Goal: Find specific page/section: Find specific page/section

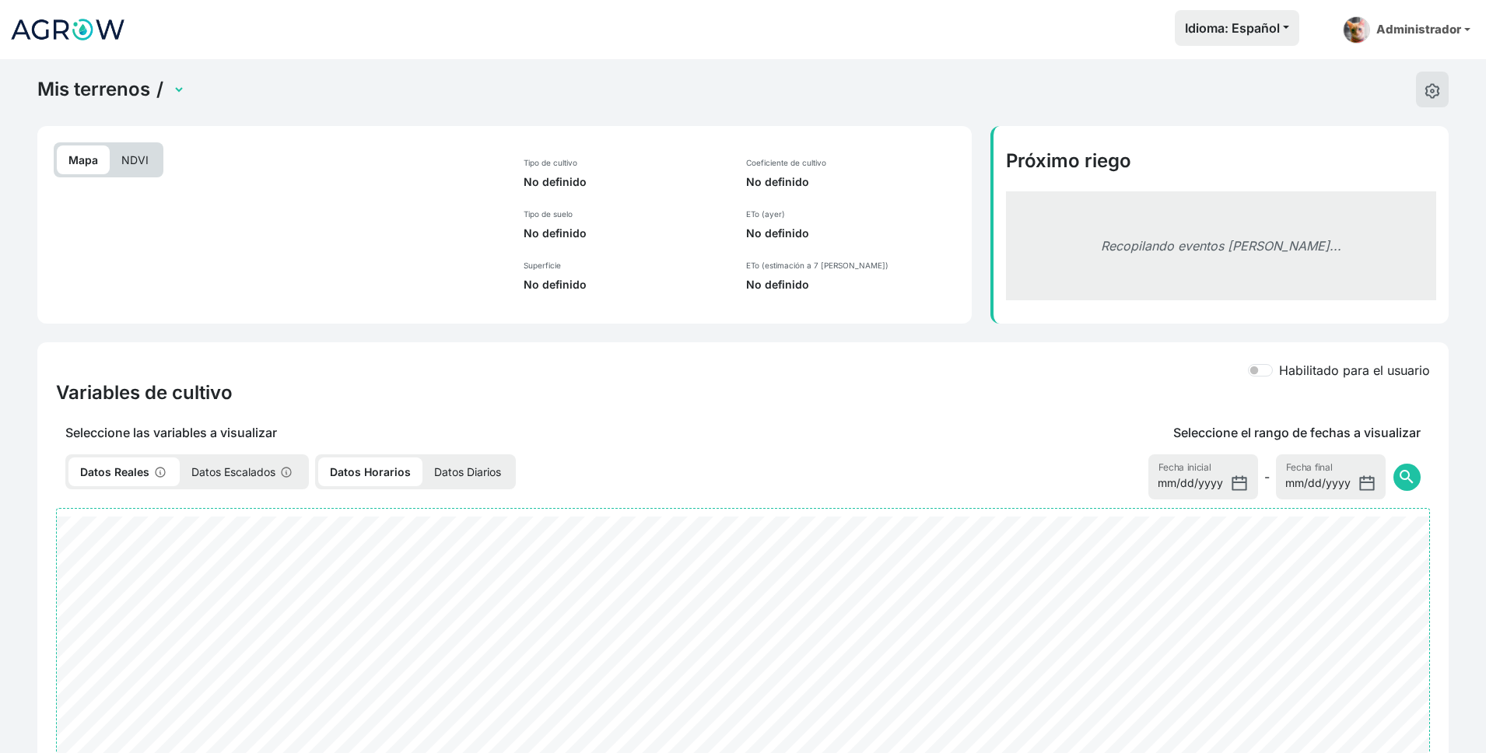
select select "2496"
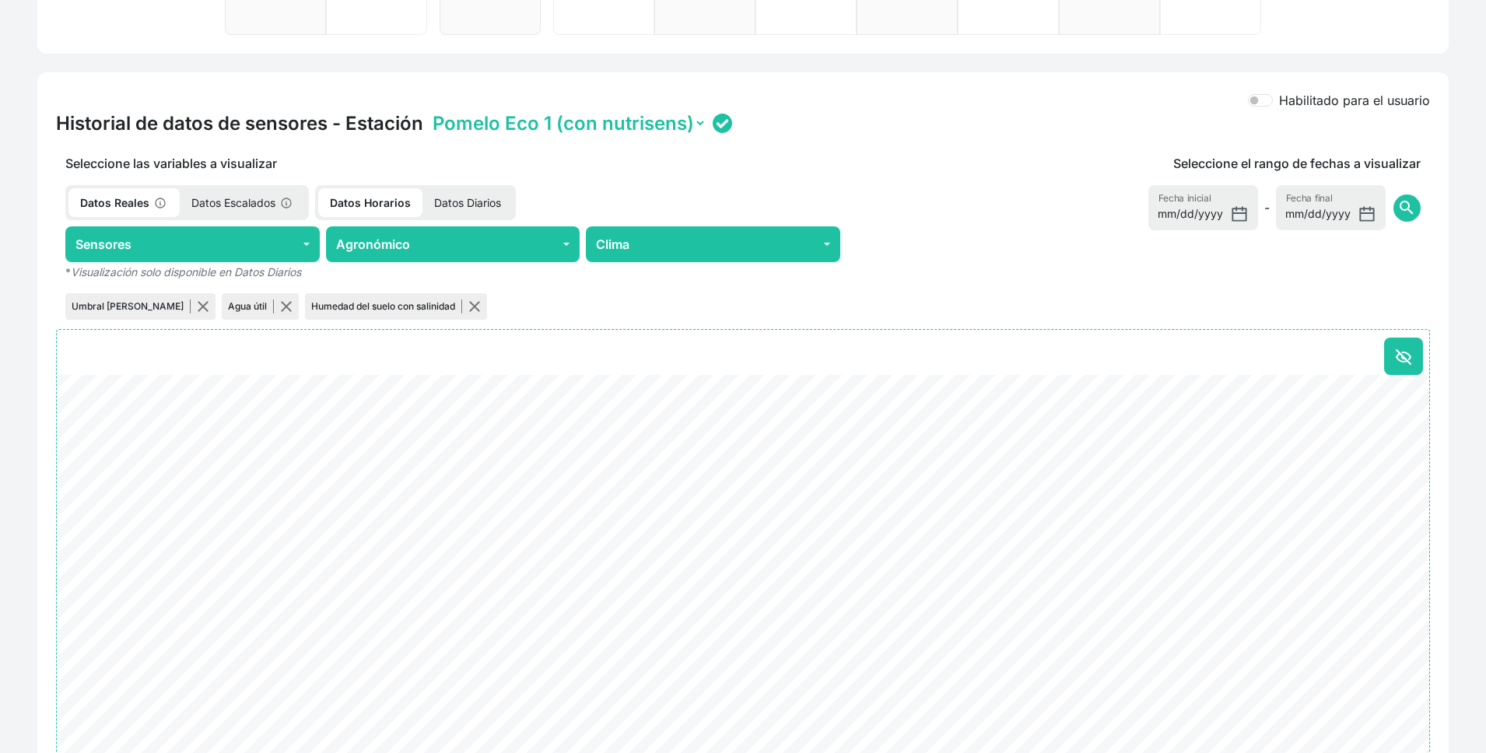
scroll to position [557, 0]
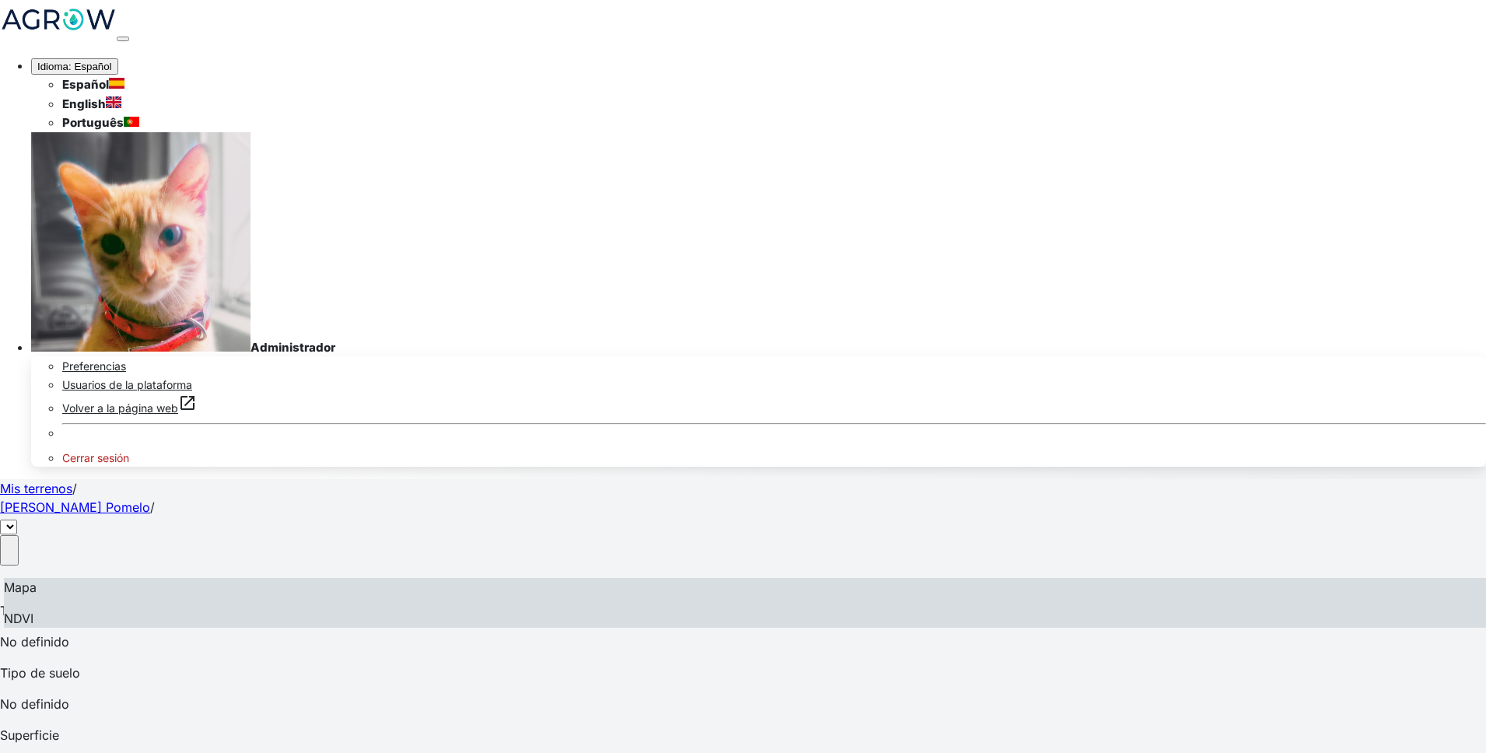
select select "2496"
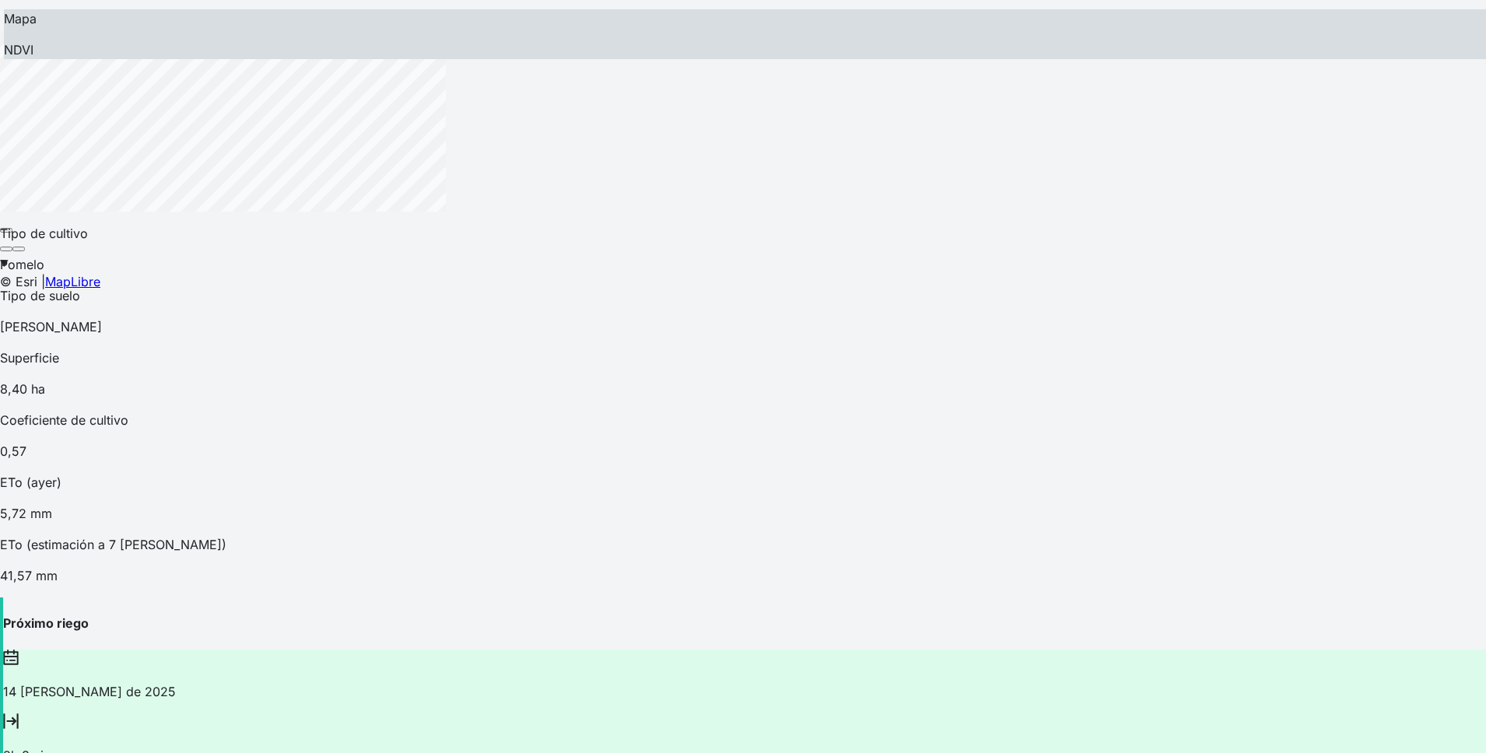
scroll to position [687, 0]
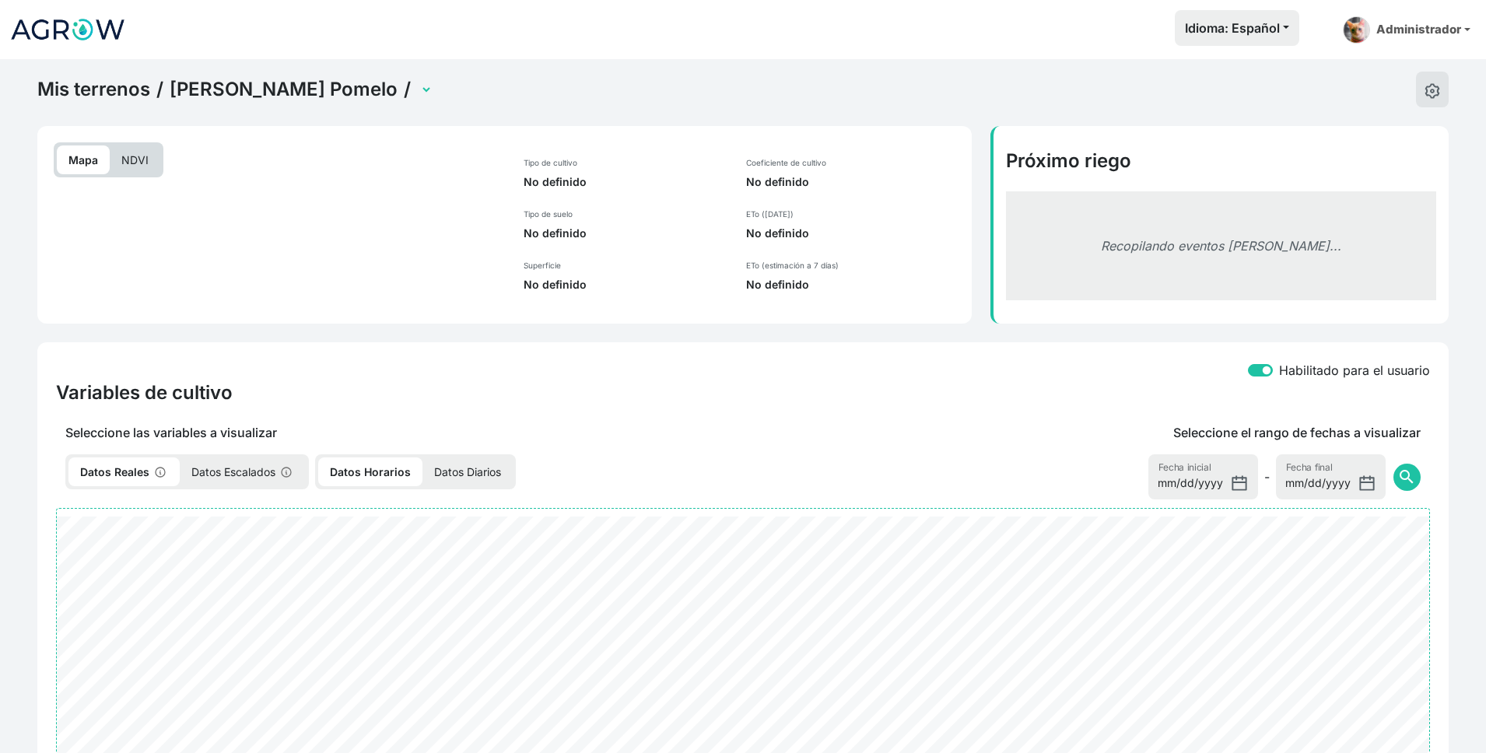
select select "2496"
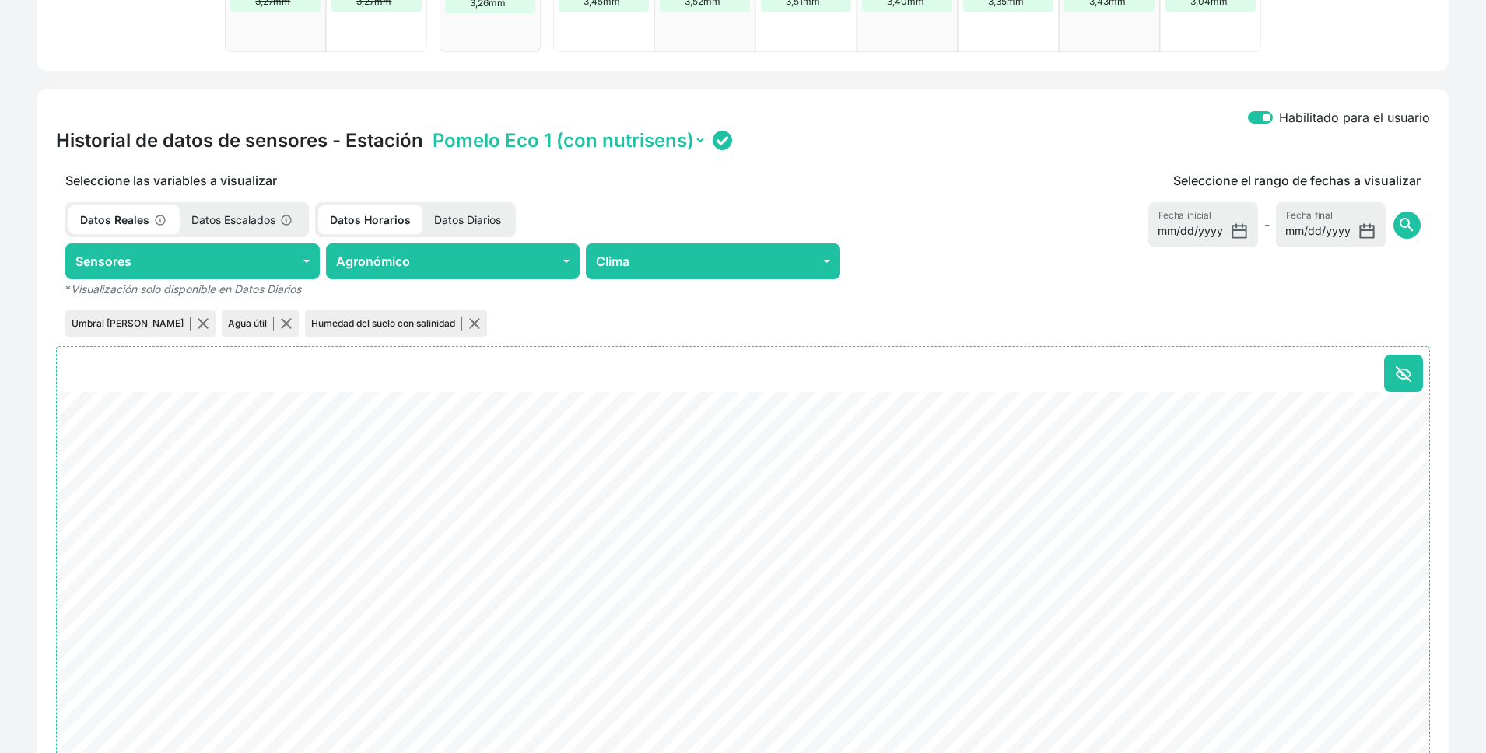
scroll to position [547, 0]
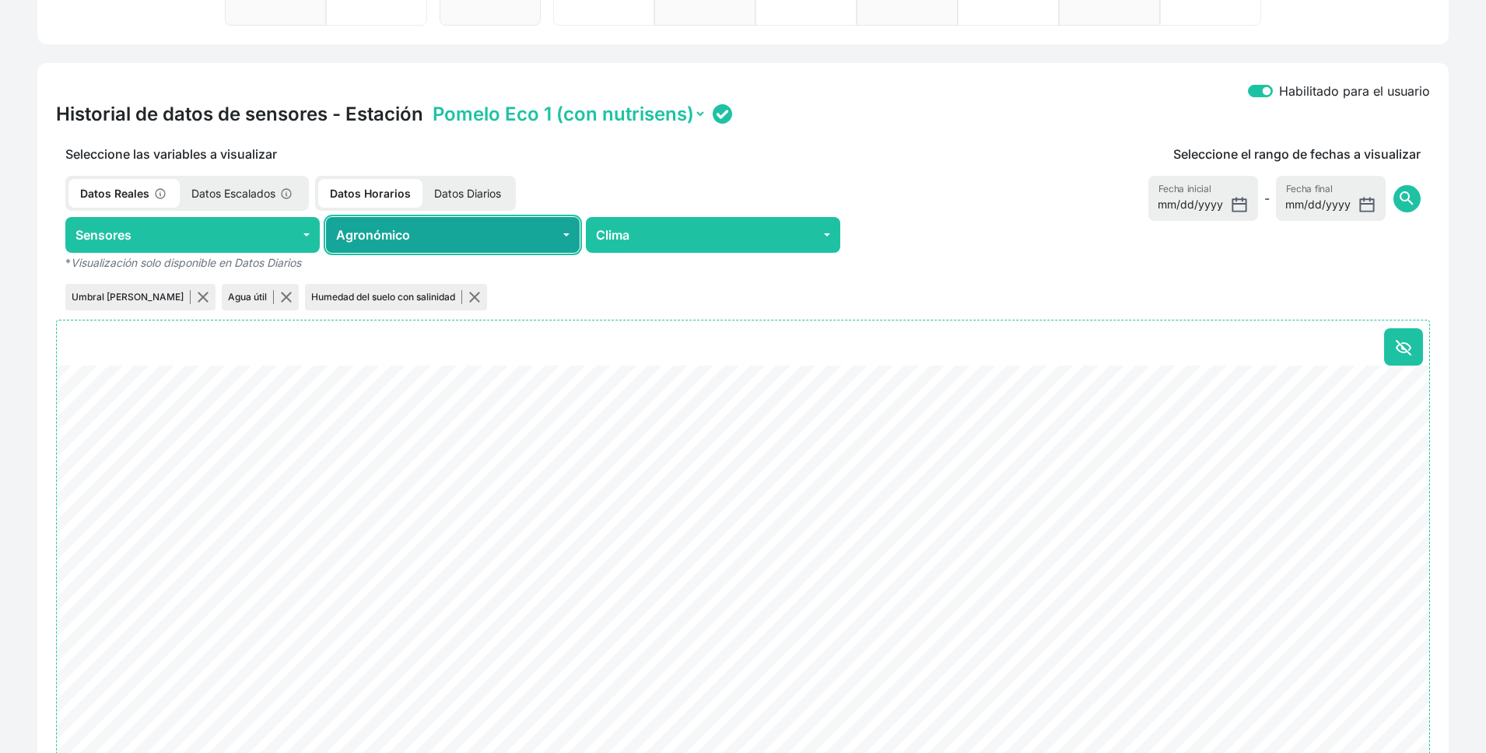
click at [458, 239] on button "Agronómico" at bounding box center [453, 235] width 254 height 36
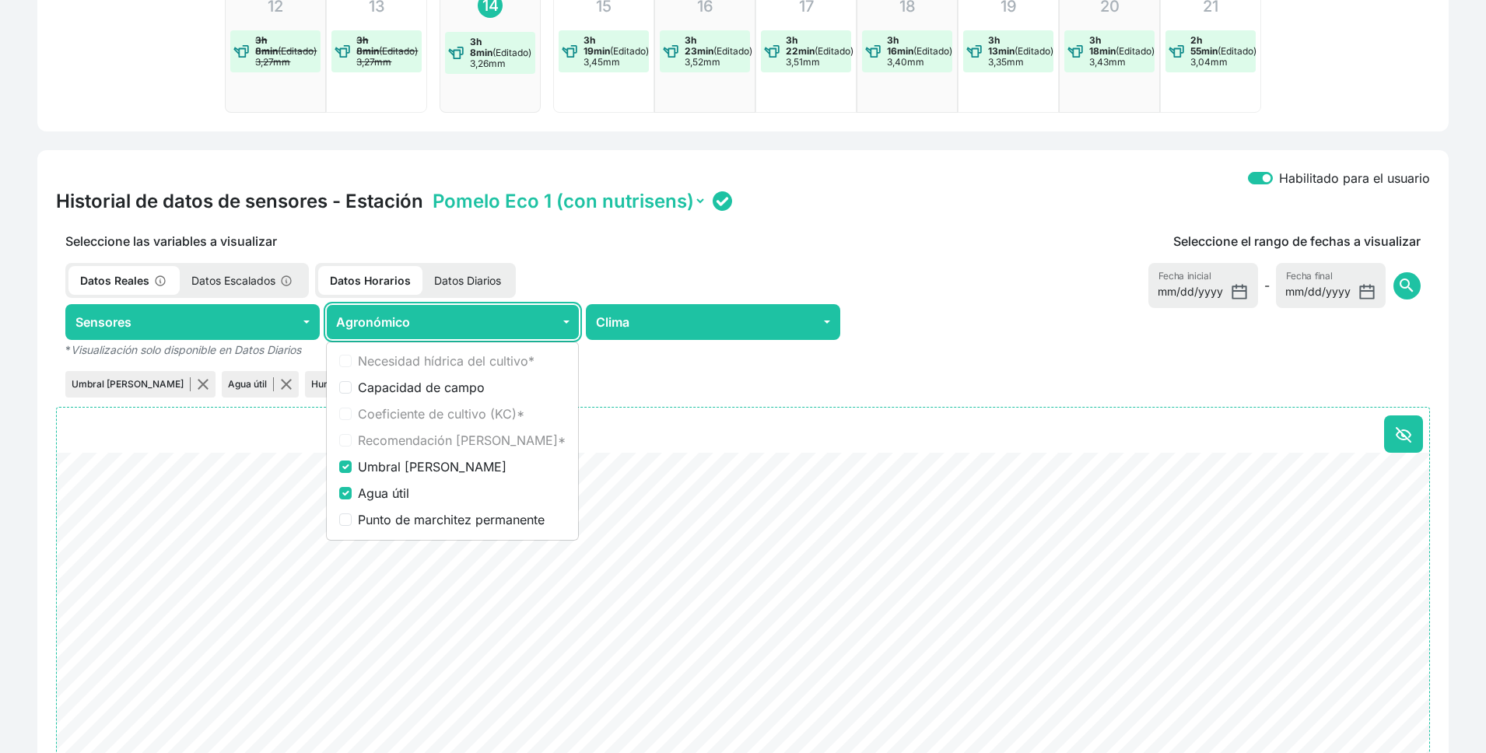
scroll to position [337, 0]
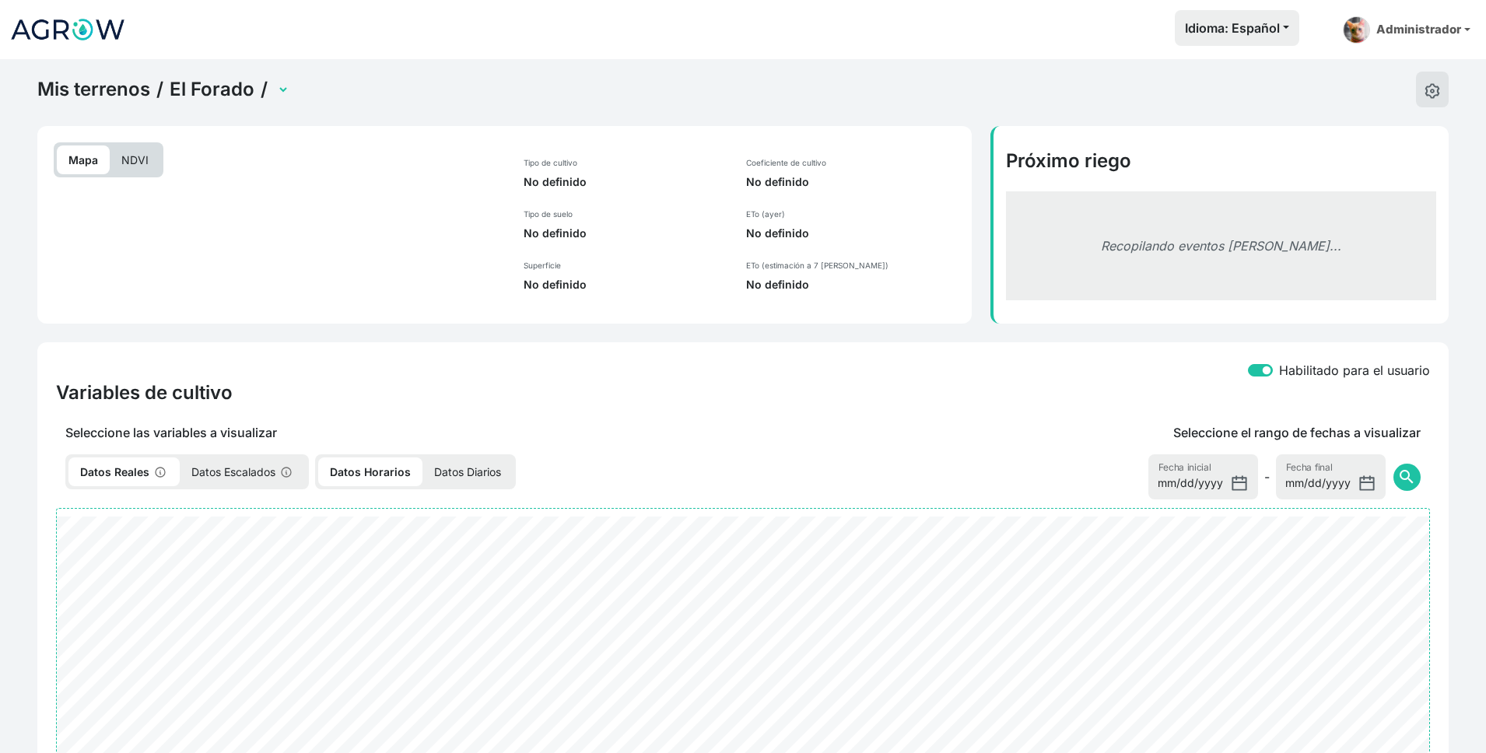
select select "2486"
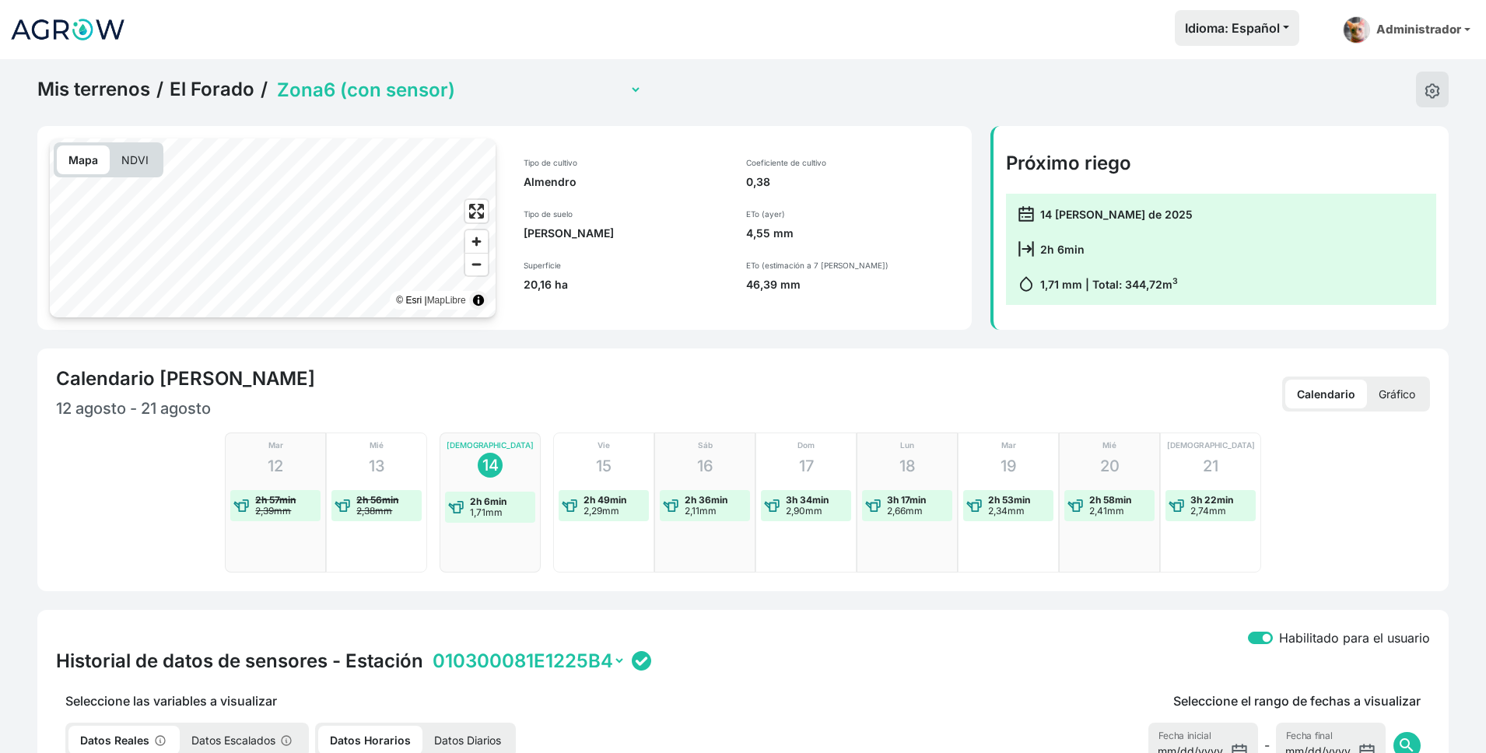
click at [210, 91] on link "El Forado" at bounding box center [212, 89] width 85 height 23
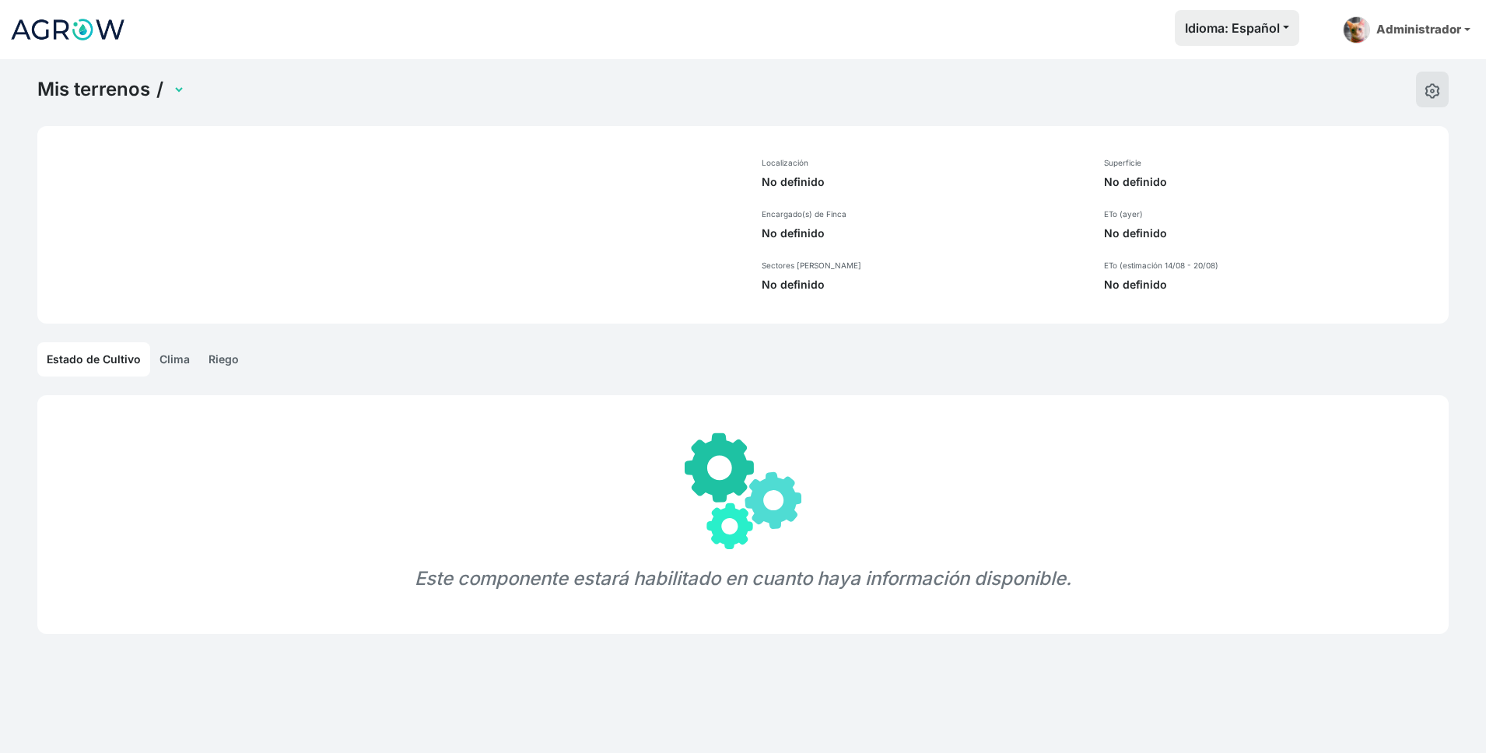
select select "1232"
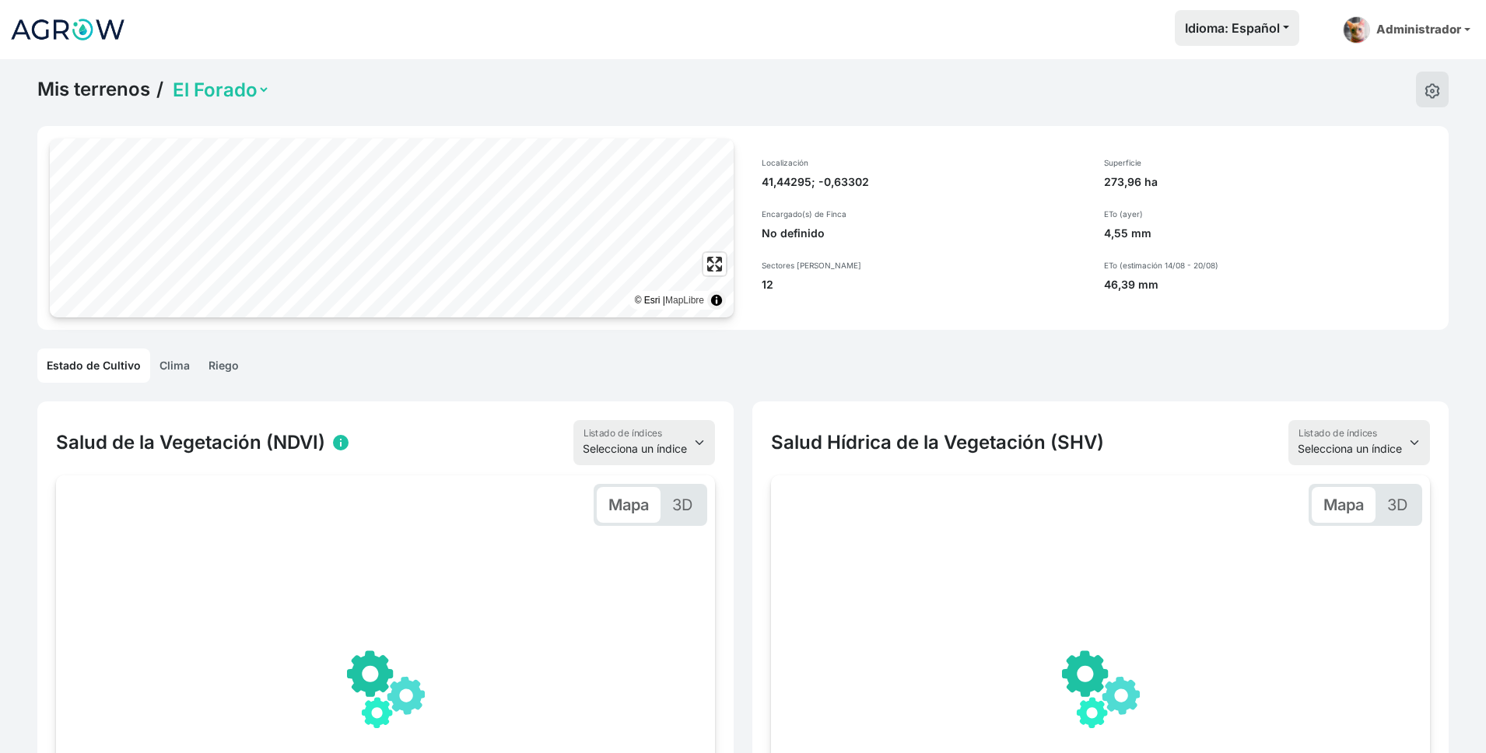
click at [87, 93] on link "Mis terrenos" at bounding box center [93, 89] width 113 height 23
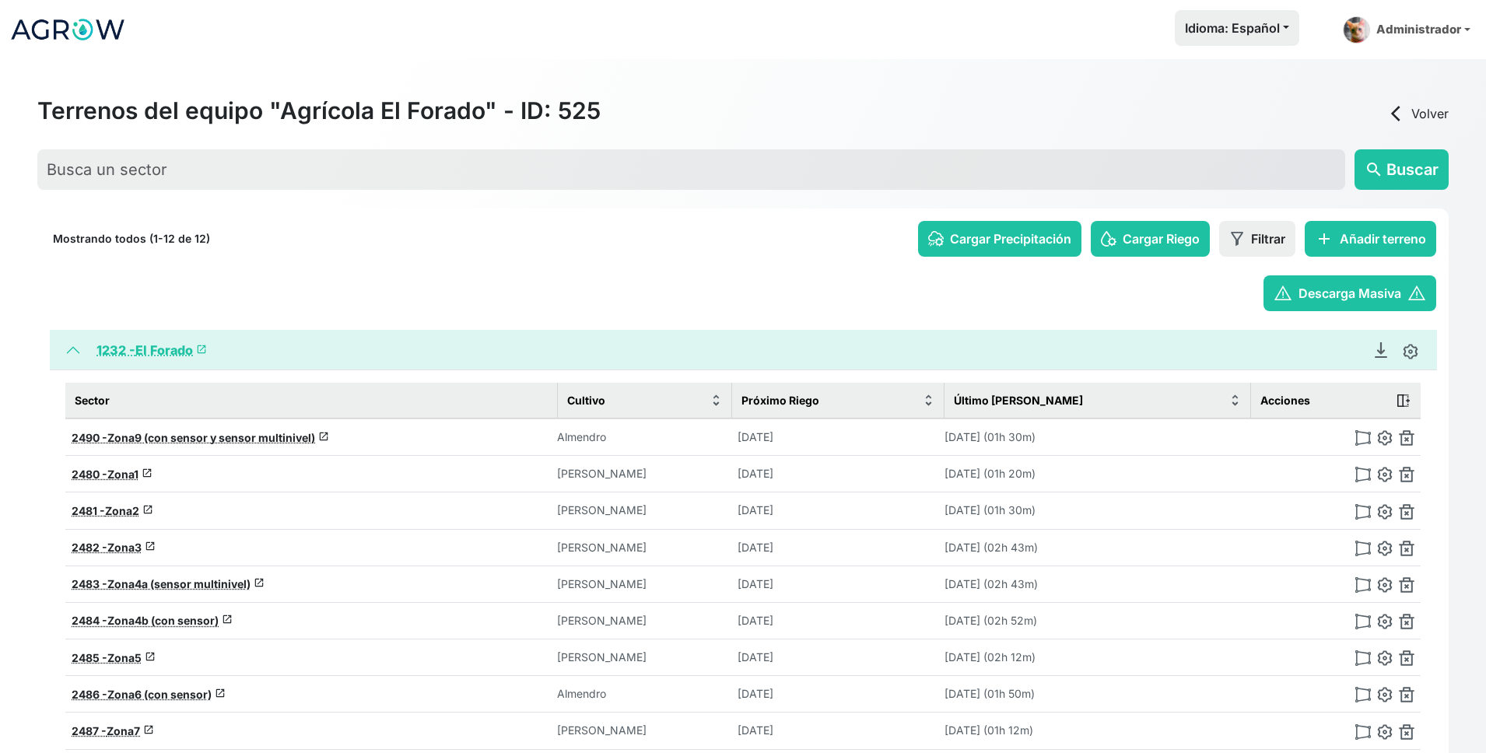
click at [1423, 109] on link "arrow_back_ios Volver" at bounding box center [1417, 113] width 62 height 19
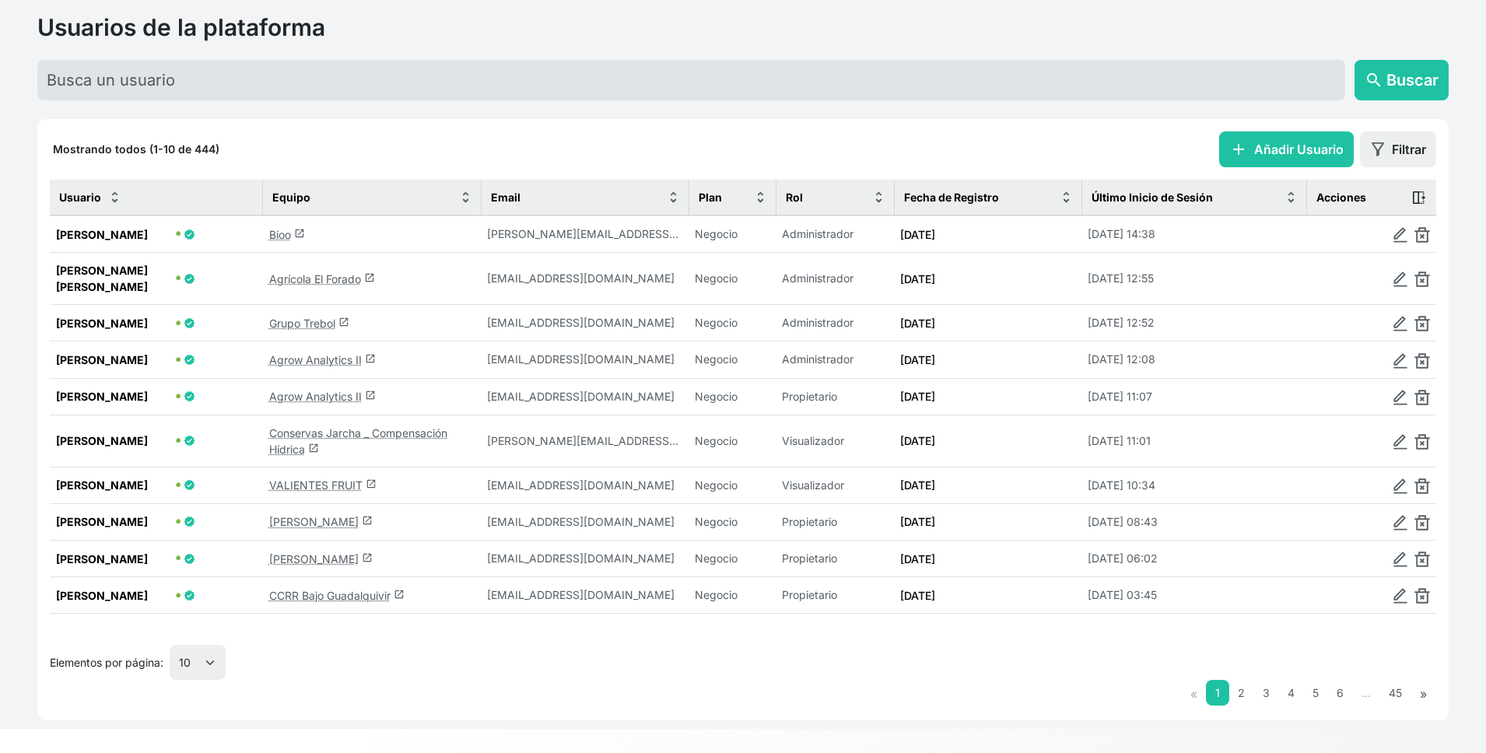
scroll to position [88, 0]
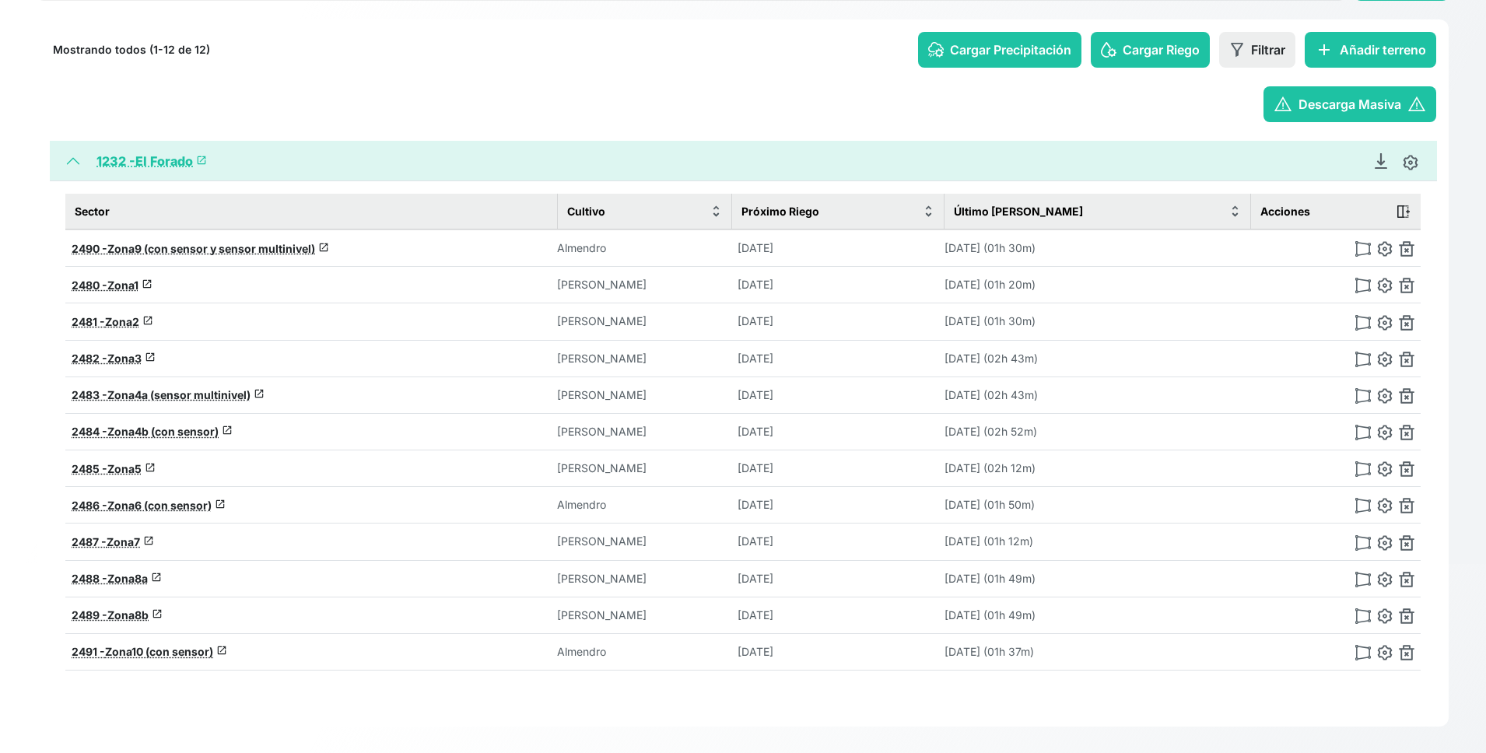
scroll to position [195, 0]
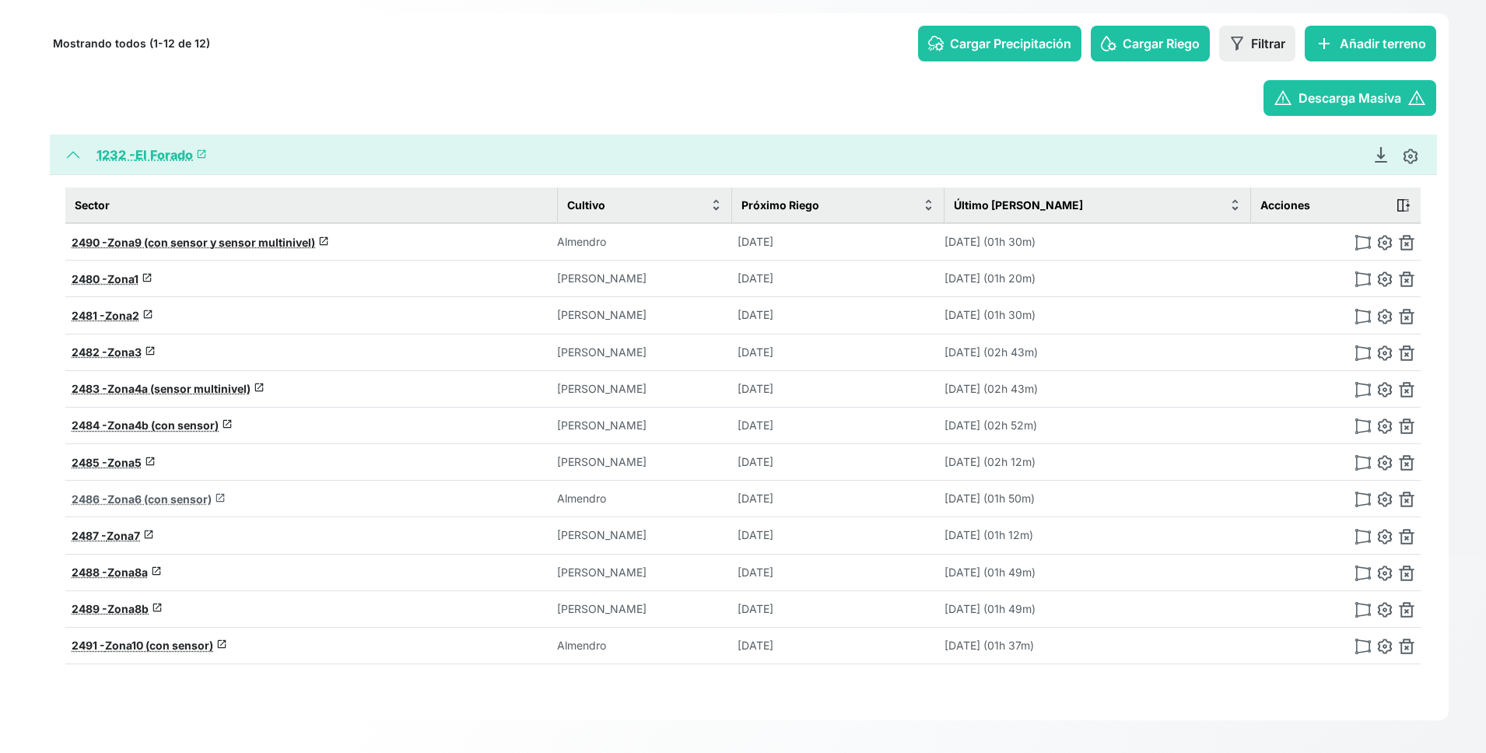
click at [179, 500] on span "Zona6 (con sensor)" at bounding box center [159, 498] width 104 height 13
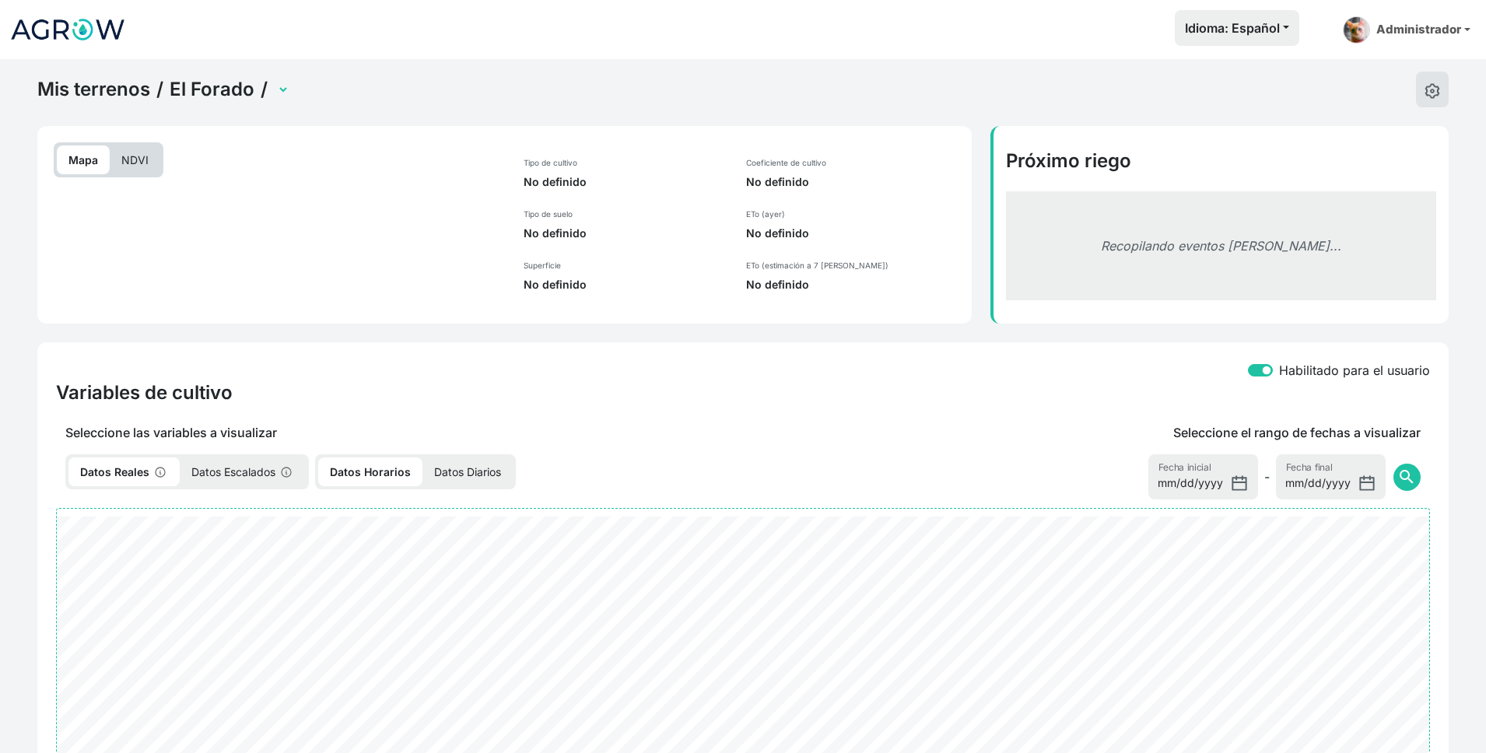
select select "2486"
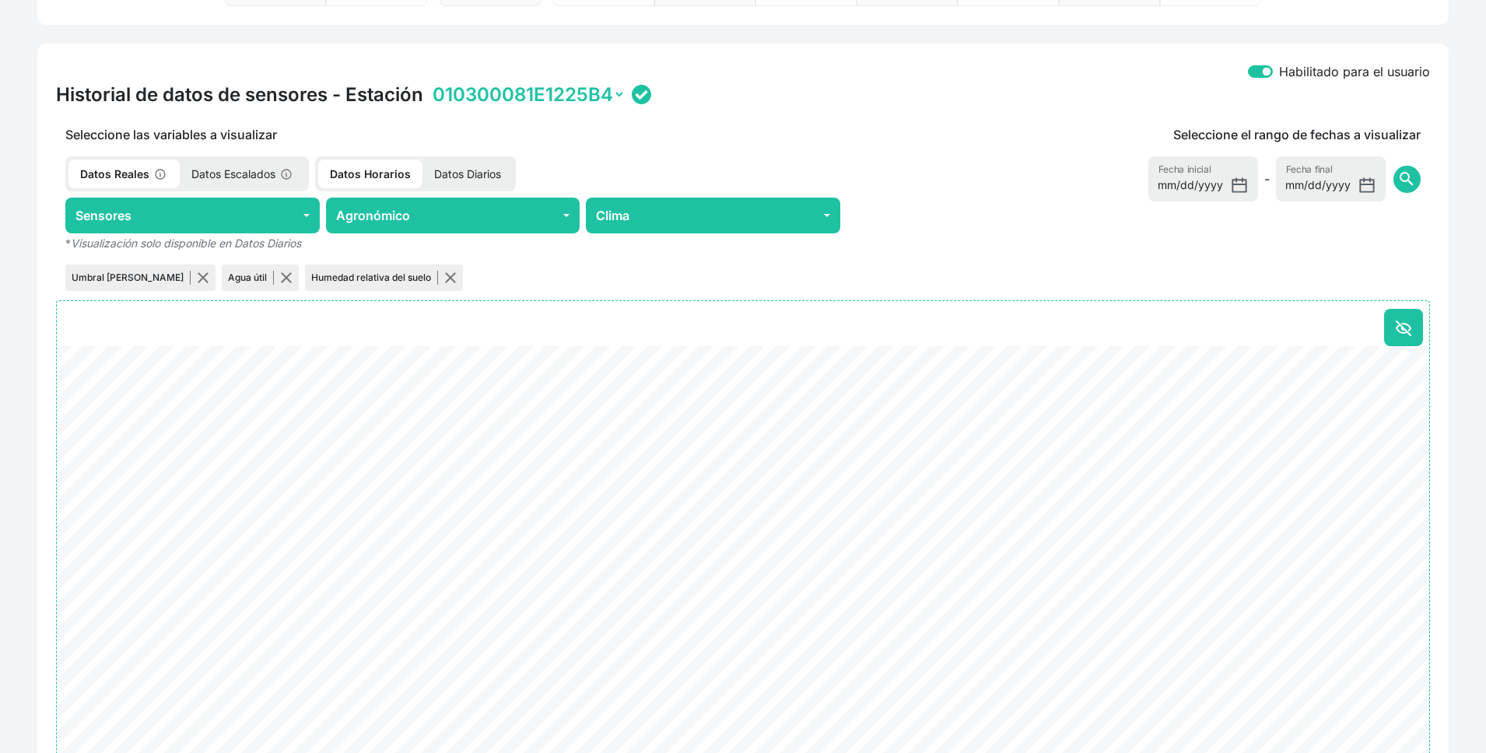
scroll to position [639, 0]
